Goal: Unclear

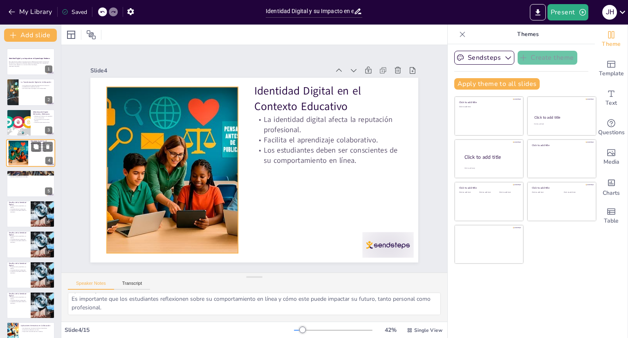
click at [15, 155] on div at bounding box center [18, 153] width 37 height 25
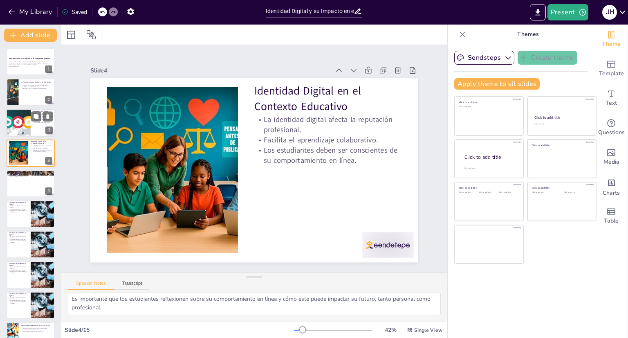
click at [23, 117] on div at bounding box center [18, 123] width 49 height 28
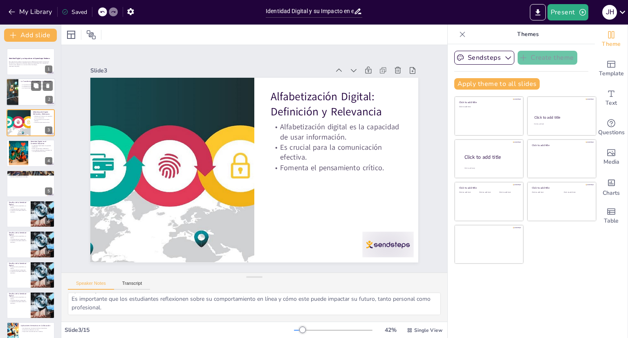
click at [11, 85] on div at bounding box center [12, 93] width 40 height 28
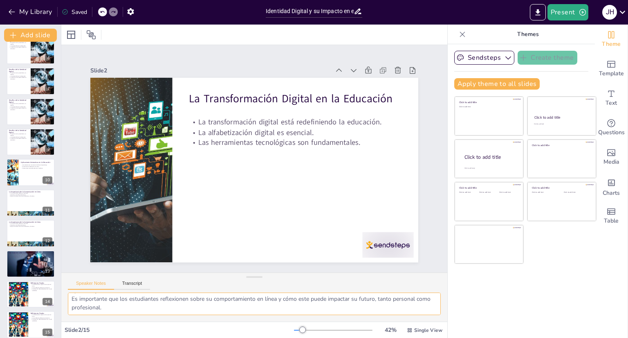
scroll to position [164, 0]
click at [31, 263] on div at bounding box center [30, 263] width 49 height 28
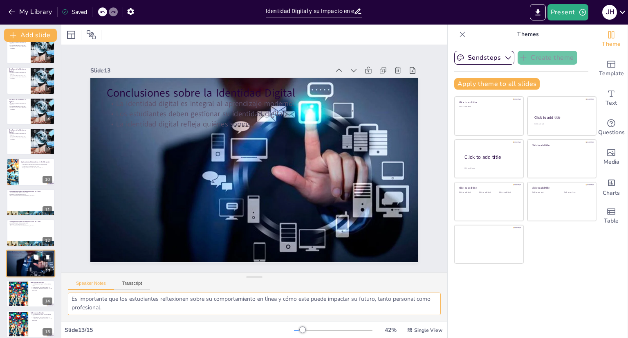
scroll to position [170, 0]
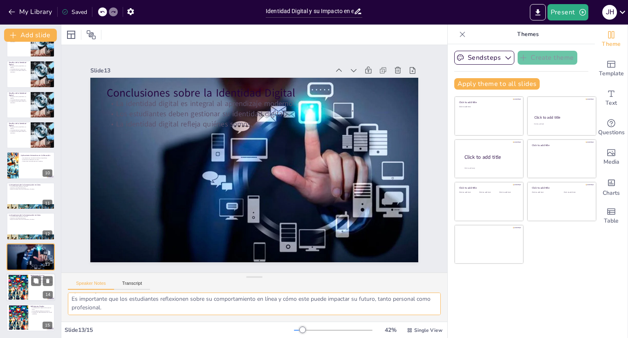
click at [9, 285] on div at bounding box center [18, 287] width 45 height 25
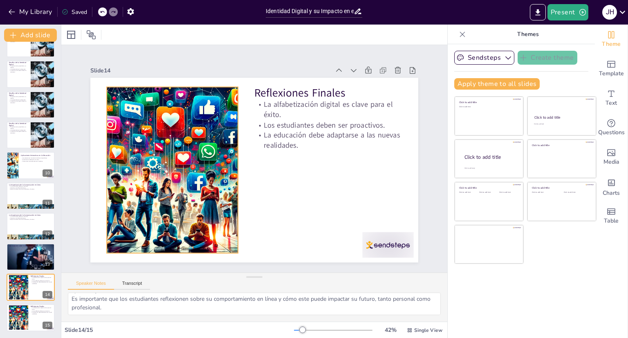
click at [177, 205] on div at bounding box center [172, 170] width 296 height 166
click at [238, 164] on div at bounding box center [241, 170] width 7 height 166
click at [230, 164] on div at bounding box center [172, 170] width 296 height 166
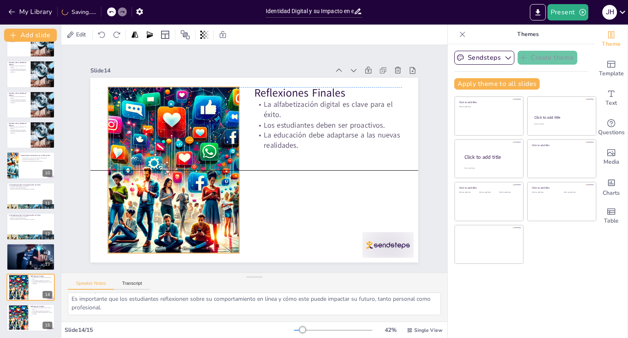
click at [230, 161] on div at bounding box center [173, 170] width 296 height 166
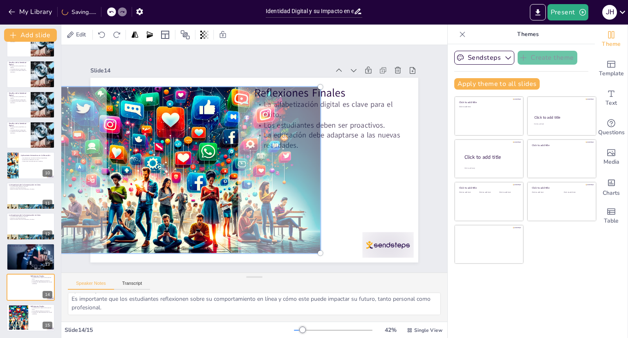
click at [230, 161] on div at bounding box center [172, 170] width 306 height 176
click at [284, 145] on div at bounding box center [172, 170] width 306 height 176
click at [204, 142] on div at bounding box center [172, 170] width 306 height 176
